Goal: Navigation & Orientation: Find specific page/section

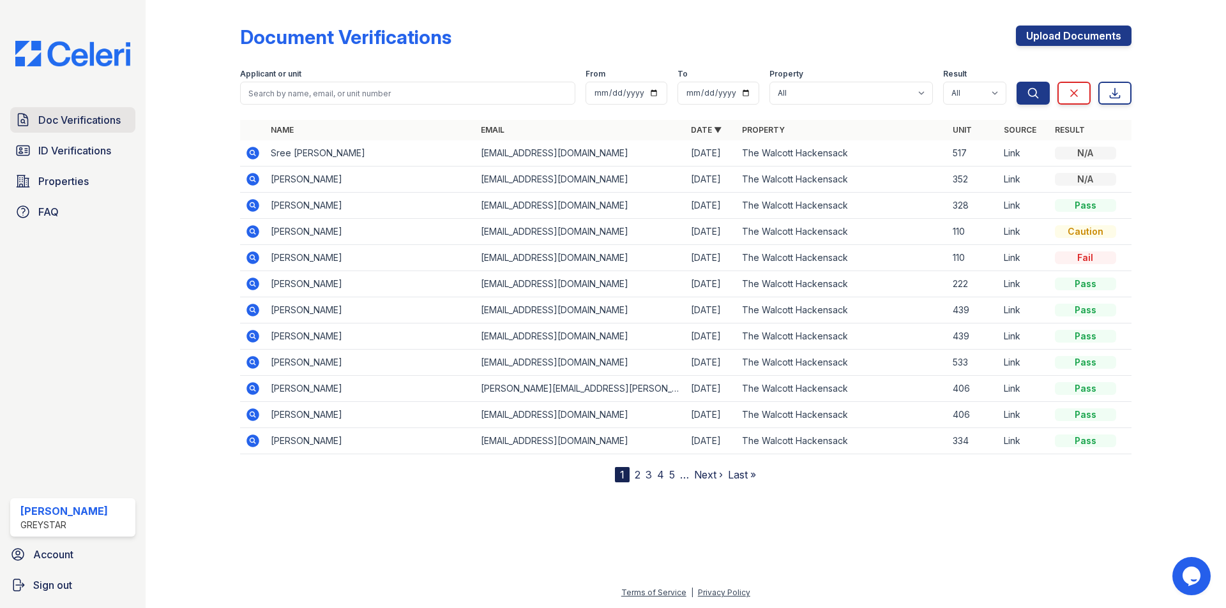
click at [88, 119] on span "Doc Verifications" at bounding box center [79, 119] width 82 height 15
click at [70, 114] on span "Doc Verifications" at bounding box center [79, 119] width 82 height 15
click at [50, 150] on span "ID Verifications" at bounding box center [74, 150] width 73 height 15
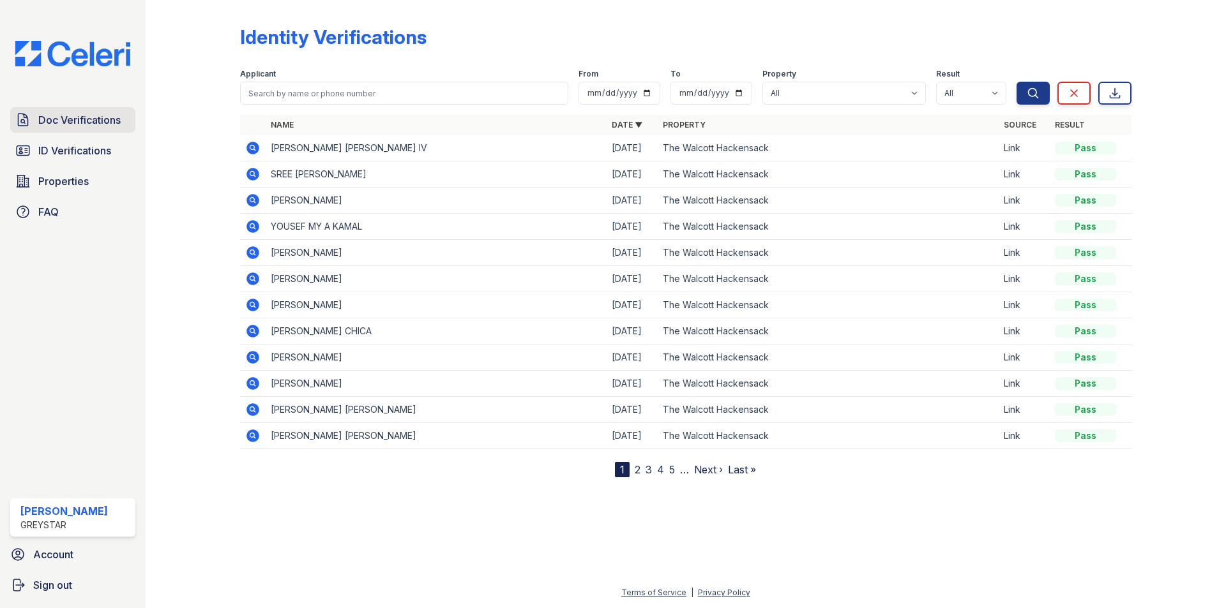
click at [72, 121] on span "Doc Verifications" at bounding box center [79, 119] width 82 height 15
